Goal: Task Accomplishment & Management: Manage account settings

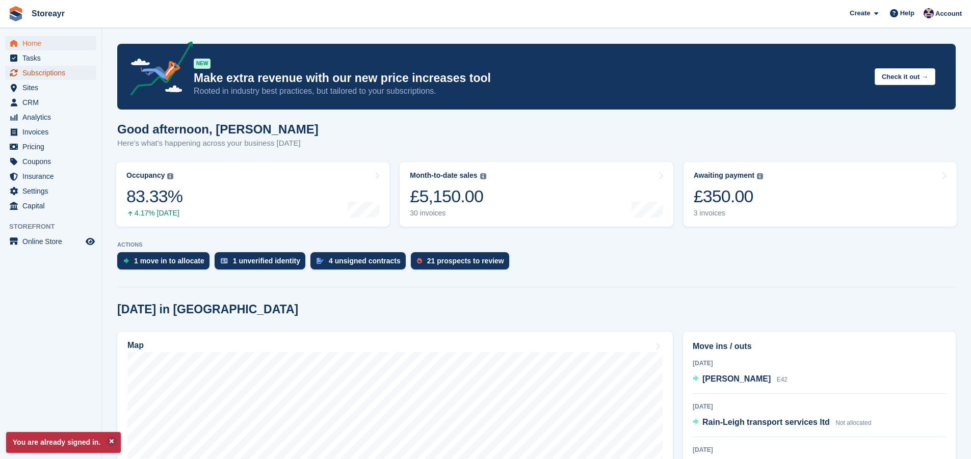
click at [62, 76] on span "Subscriptions" at bounding box center [52, 73] width 61 height 14
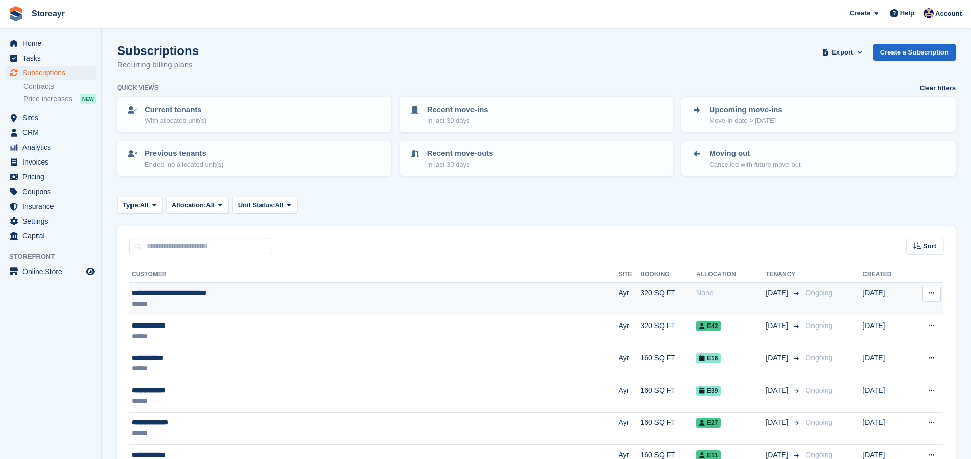
click at [926, 291] on button at bounding box center [931, 293] width 19 height 15
click at [301, 292] on div "**********" at bounding box center [282, 293] width 303 height 11
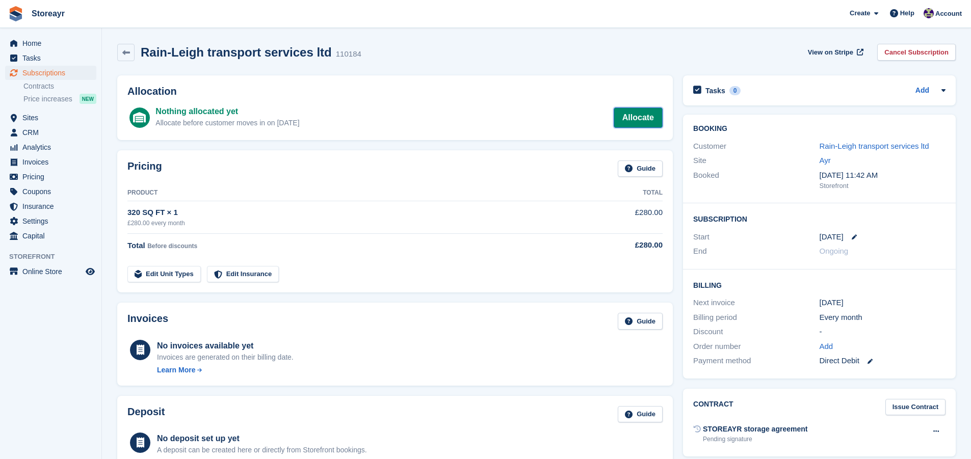
click at [628, 117] on link "Allocate" at bounding box center [638, 118] width 49 height 20
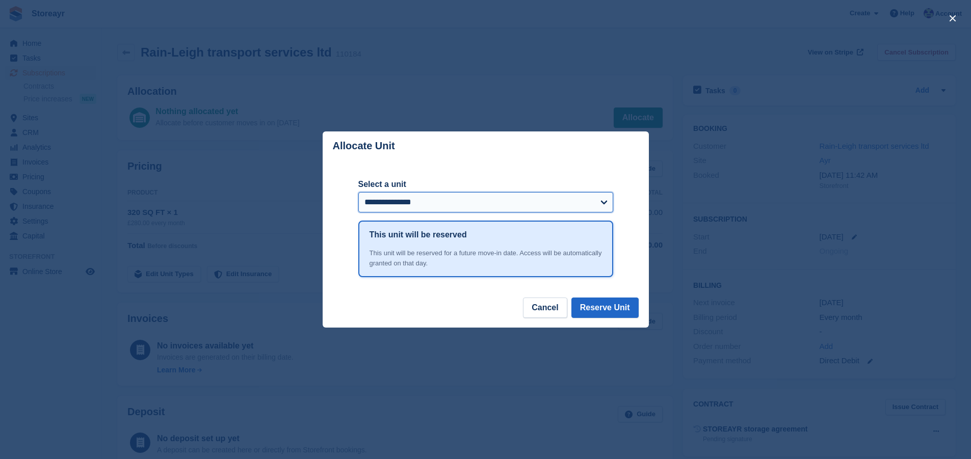
click at [600, 204] on select "**********" at bounding box center [485, 202] width 255 height 20
select select "******"
click at [358, 193] on select "**********" at bounding box center [485, 202] width 255 height 20
click at [601, 304] on button "Reserve Unit" at bounding box center [604, 308] width 67 height 20
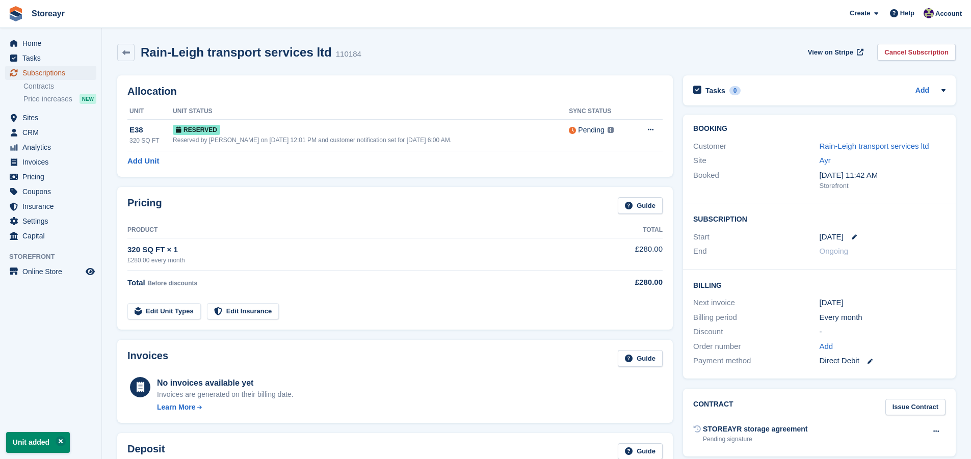
click at [48, 72] on span "Subscriptions" at bounding box center [52, 73] width 61 height 14
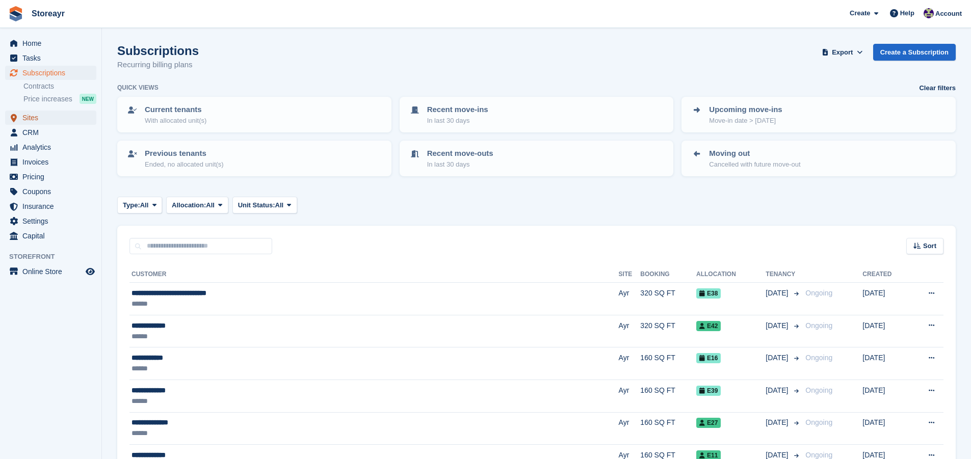
drag, startPoint x: 22, startPoint y: 113, endPoint x: 12, endPoint y: 104, distance: 13.8
click at [21, 111] on link "Sites" at bounding box center [50, 118] width 91 height 14
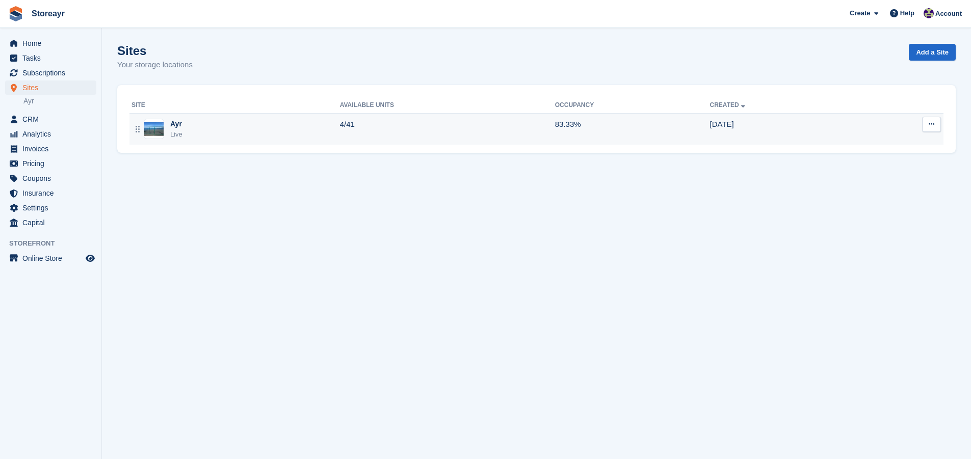
click at [223, 131] on div "Ayr Live" at bounding box center [235, 129] width 208 height 21
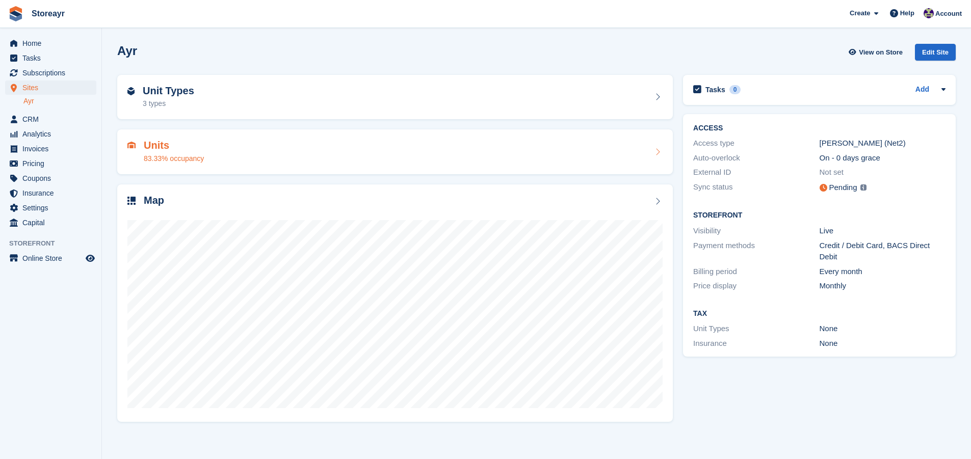
click at [337, 158] on div "Units 83.33% occupancy" at bounding box center [394, 152] width 535 height 24
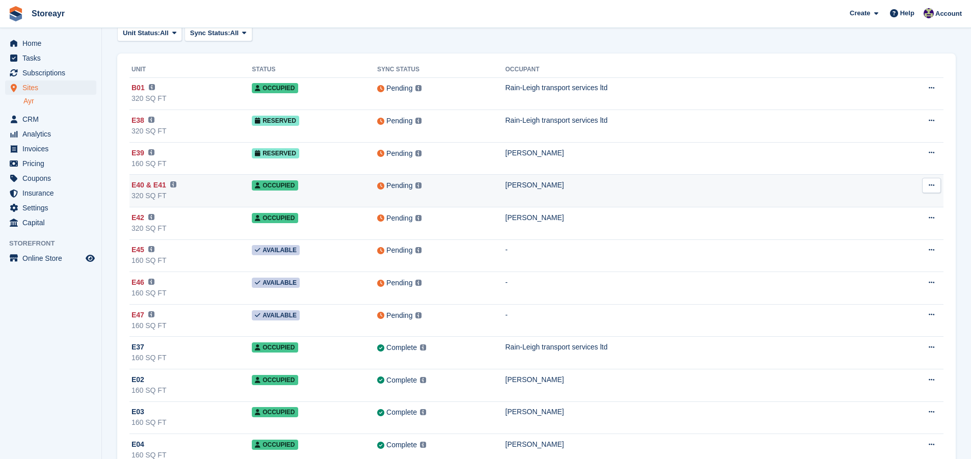
scroll to position [102, 0]
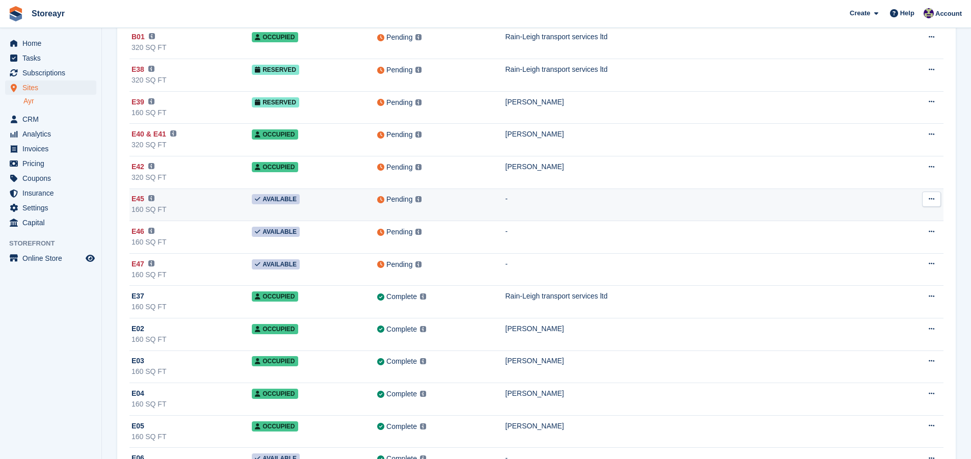
click at [931, 196] on icon at bounding box center [931, 199] width 6 height 7
click at [876, 251] on p "Delete unit" at bounding box center [891, 254] width 89 height 13
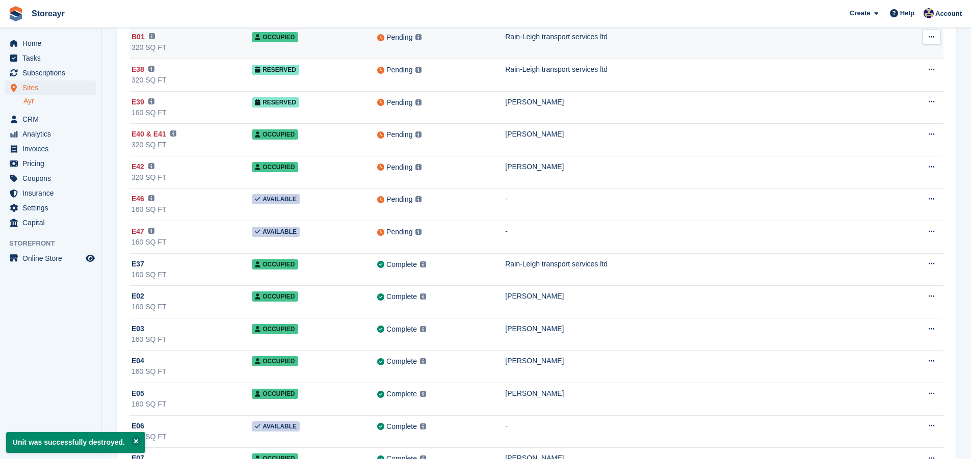
scroll to position [0, 0]
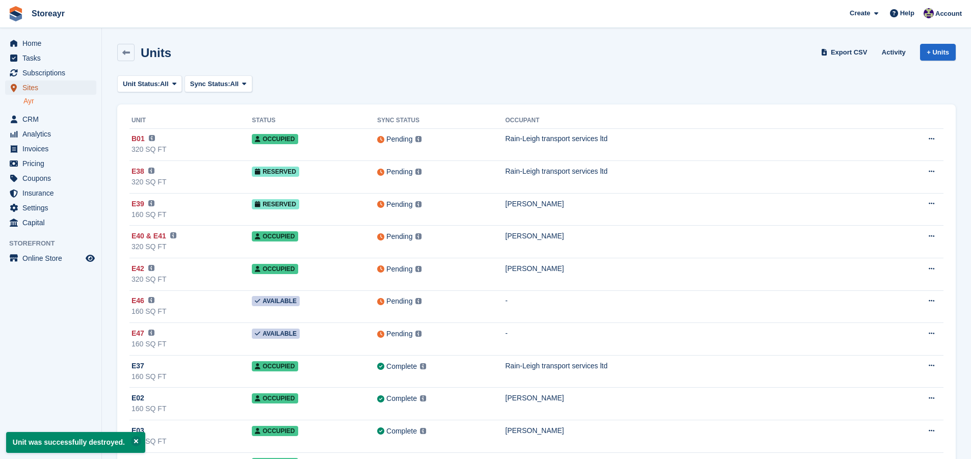
click at [28, 88] on span "Sites" at bounding box center [52, 88] width 61 height 14
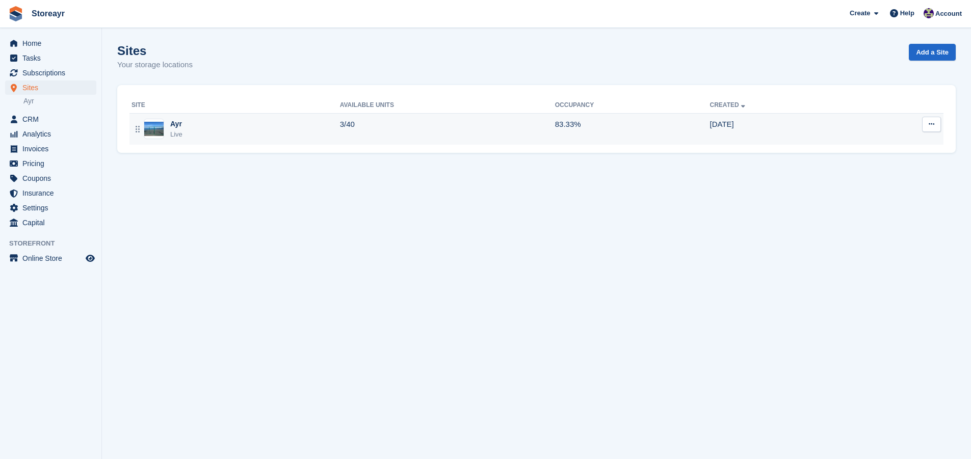
click at [338, 119] on div "Ayr Live" at bounding box center [235, 129] width 208 height 21
click at [335, 119] on div "Ayr Live" at bounding box center [235, 129] width 208 height 21
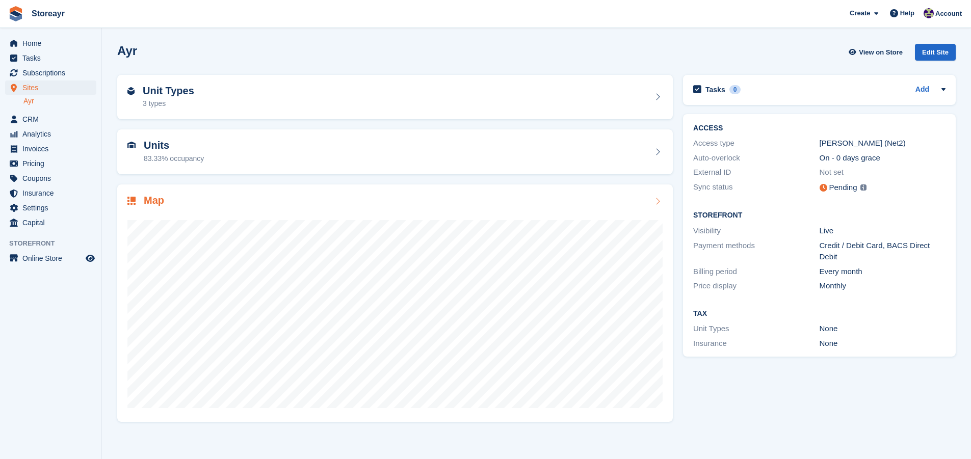
click at [158, 199] on h2 "Map" at bounding box center [154, 201] width 20 height 12
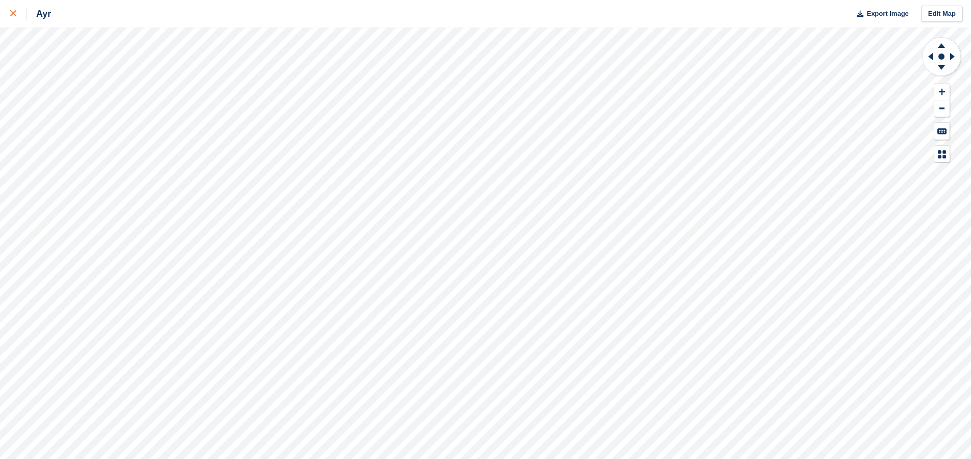
click at [13, 15] on icon at bounding box center [13, 13] width 6 height 6
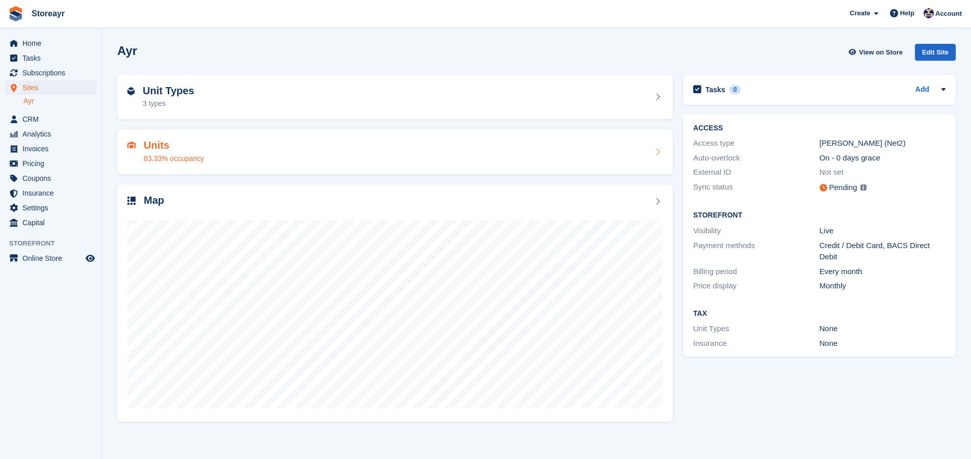
click at [182, 151] on div "Units 83.33% occupancy" at bounding box center [174, 152] width 60 height 24
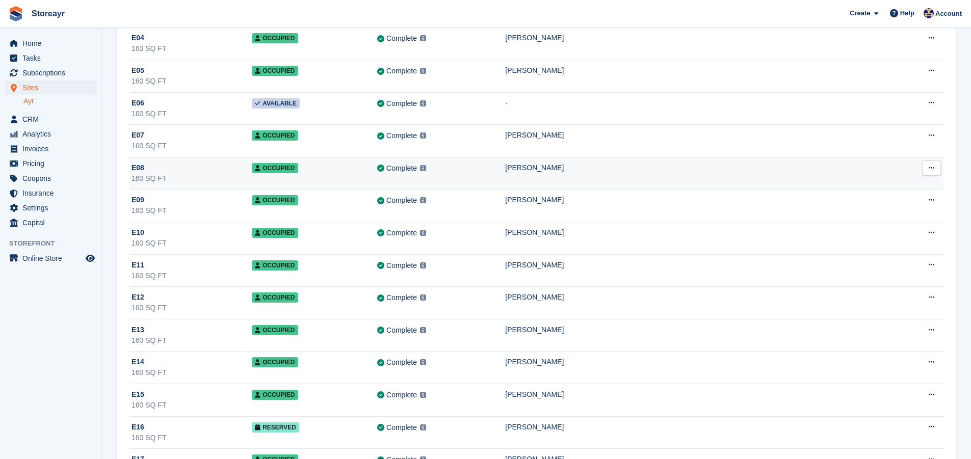
scroll to position [408, 0]
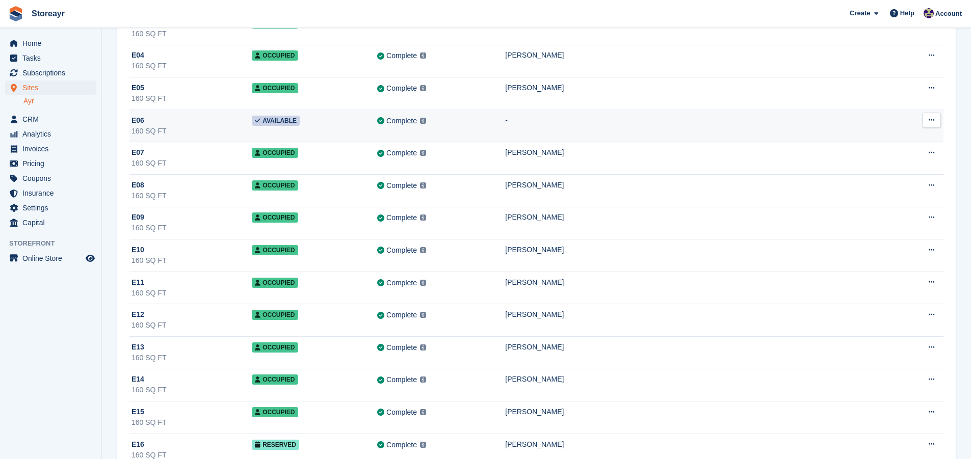
click at [930, 119] on icon at bounding box center [931, 120] width 6 height 7
click at [861, 173] on p "Delete unit" at bounding box center [891, 175] width 89 height 13
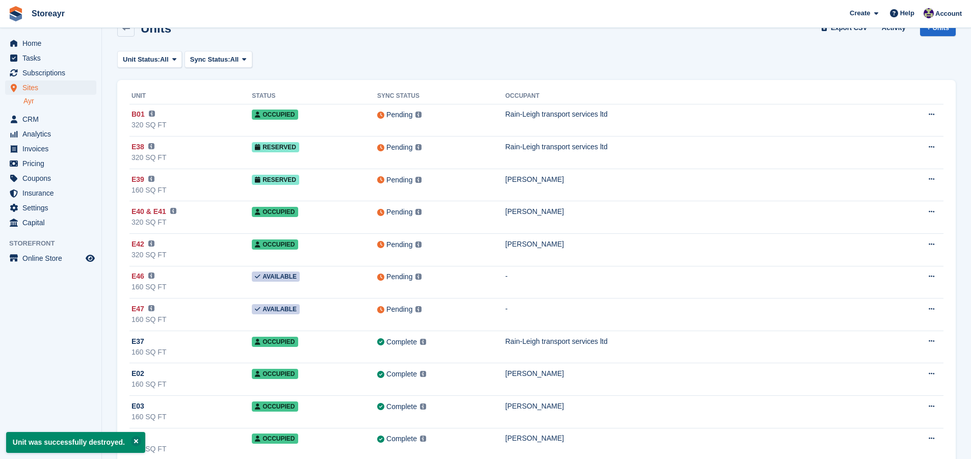
scroll to position [0, 0]
